Goal: Communication & Community: Ask a question

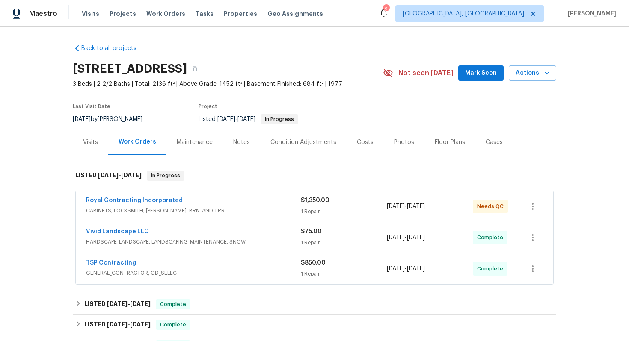
click at [211, 204] on div "Royal Contracting Incorporated" at bounding box center [193, 201] width 215 height 10
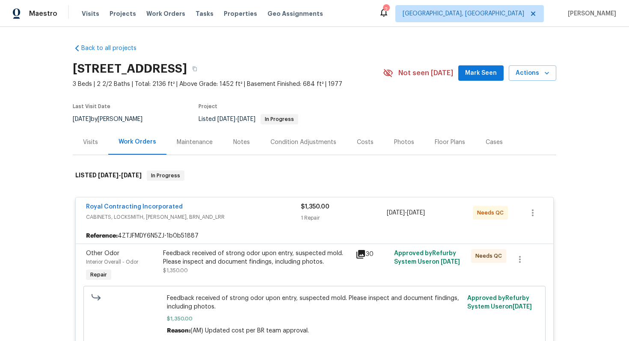
click at [211, 204] on div "Royal Contracting Incorporated" at bounding box center [193, 208] width 215 height 10
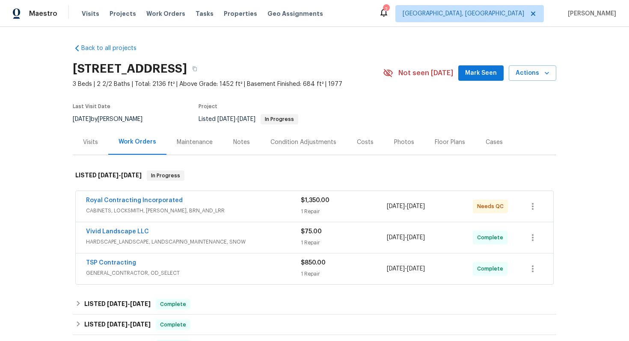
click at [224, 259] on div "TSP Contracting" at bounding box center [193, 264] width 215 height 10
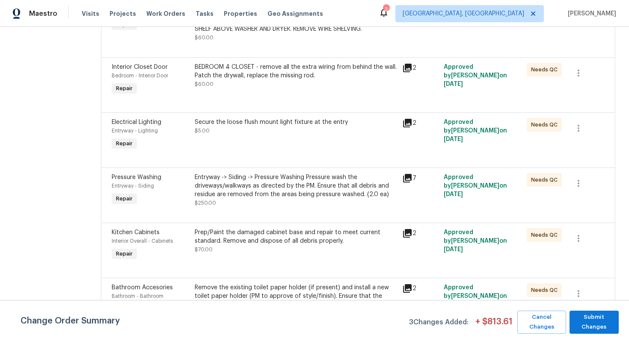
scroll to position [227, 0]
click at [264, 192] on div "Entryway -> Siding -> Pressure Washing Pressure wash the driveways/walkways as …" at bounding box center [296, 185] width 202 height 26
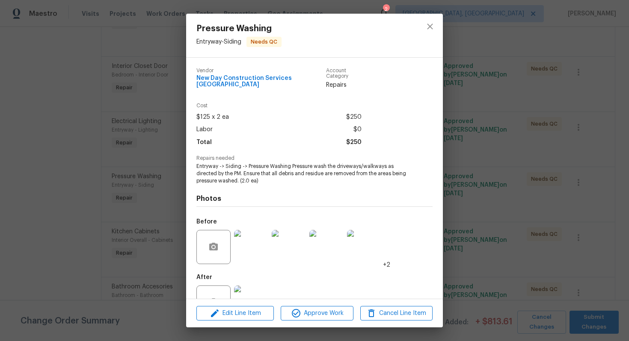
click at [242, 293] on img at bounding box center [251, 303] width 34 height 34
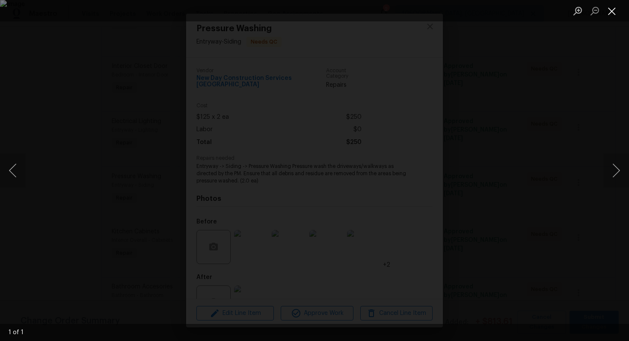
click at [609, 12] on button "Close lightbox" at bounding box center [611, 10] width 17 height 15
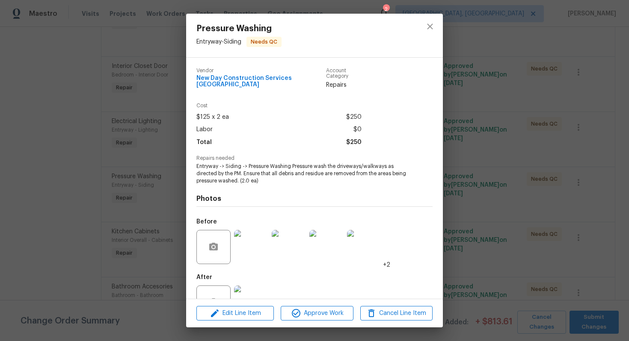
click at [472, 120] on div "Pressure Washing Entryway - Siding Needs QC Vendor New Day Construction Service…" at bounding box center [314, 170] width 629 height 341
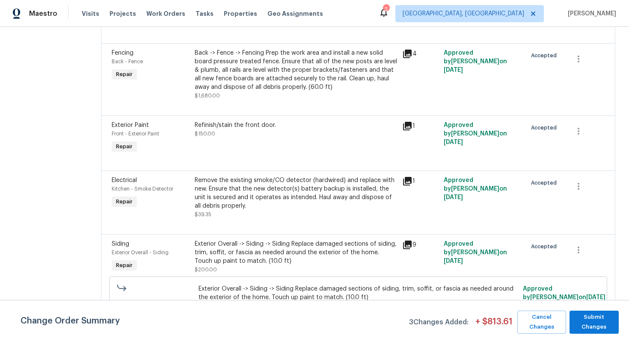
scroll to position [982, 0]
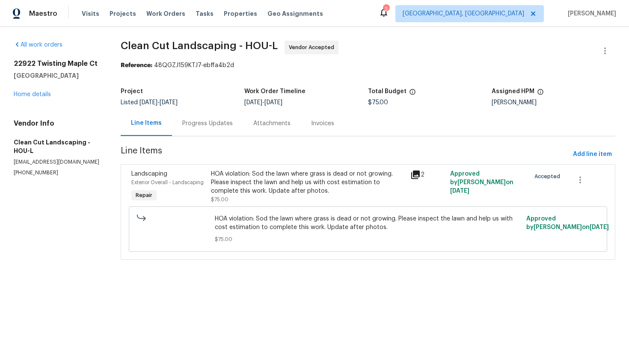
click at [194, 118] on div "Progress Updates" at bounding box center [207, 123] width 71 height 25
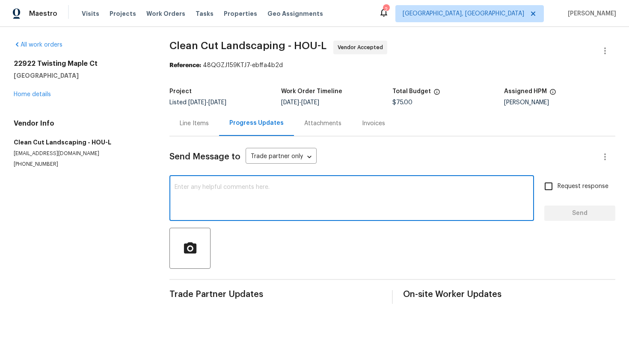
click at [212, 188] on textarea at bounding box center [352, 199] width 354 height 30
type textarea "Hello, Could you please help us with the cost estimation? Thank you!"
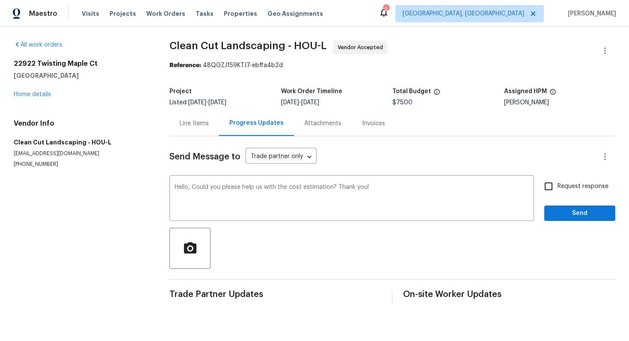
click at [564, 187] on span "Request response" at bounding box center [582, 186] width 51 height 9
click at [557, 187] on input "Request response" at bounding box center [548, 186] width 18 height 18
checkbox input "true"
click at [563, 207] on button "Send" at bounding box center [579, 214] width 71 height 16
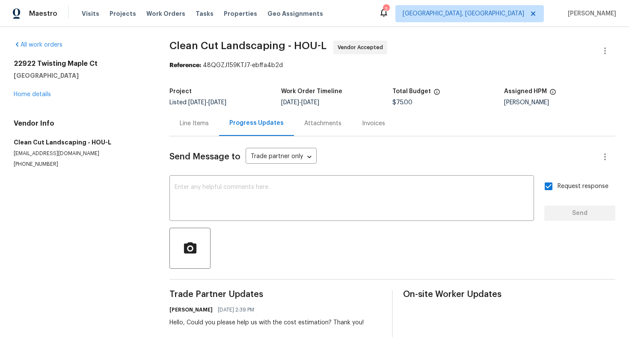
click at [194, 124] on div "Line Items" at bounding box center [194, 123] width 29 height 9
